Goal: Task Accomplishment & Management: Use online tool/utility

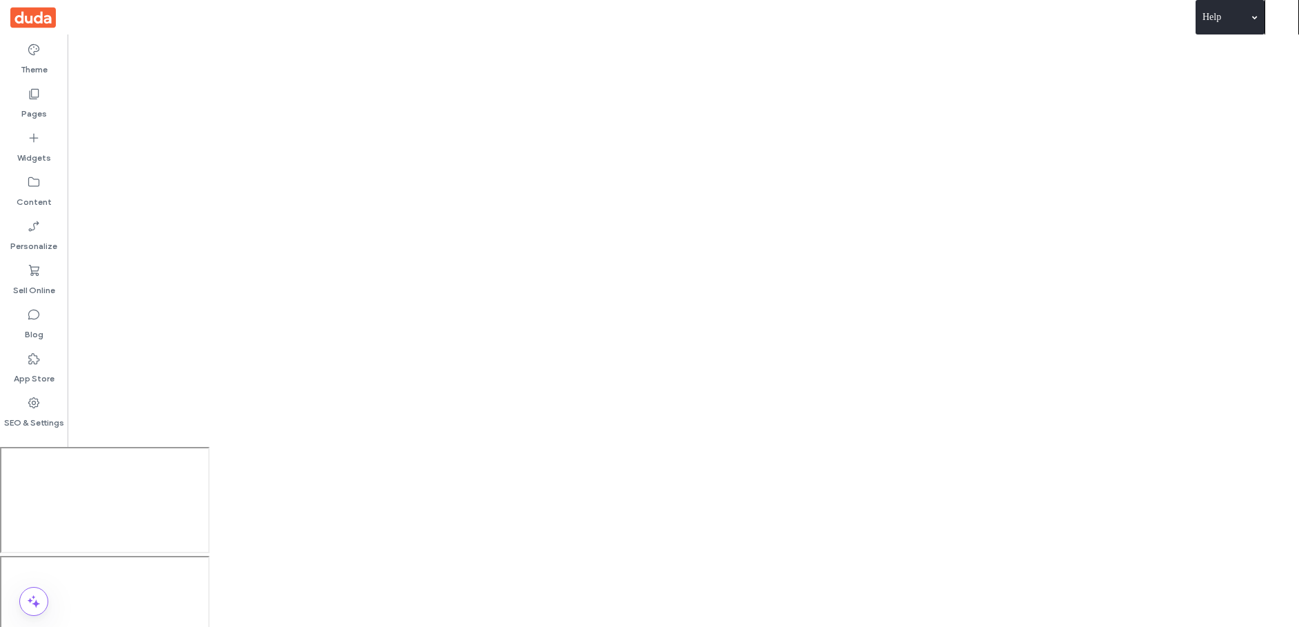
click at [77, 447] on div "Unhide? Yes Unhide? Yes Unhide? Yes Unhide? Yes Unhide? Yes" at bounding box center [649, 610] width 1299 height 327
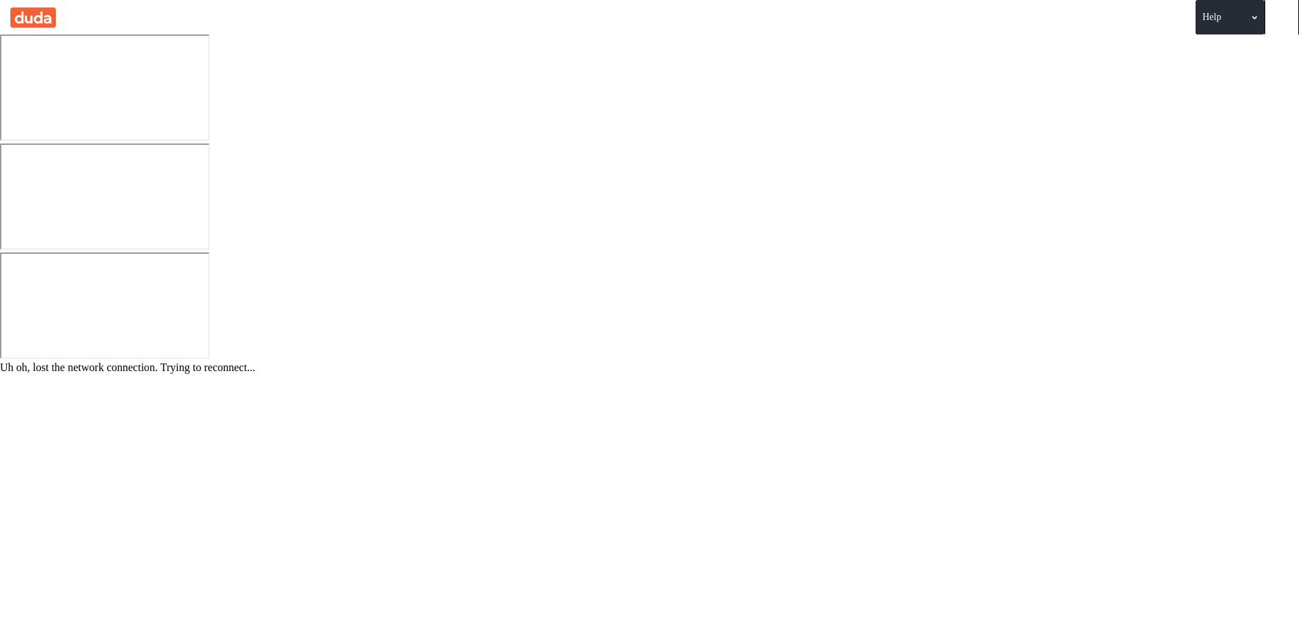
click at [682, 54] on div "Unhide? Yes Unhide? Yes Unhide? Yes Unhide? Yes Unhide? Yes" at bounding box center [649, 197] width 1299 height 327
